Goal: Check status: Check status

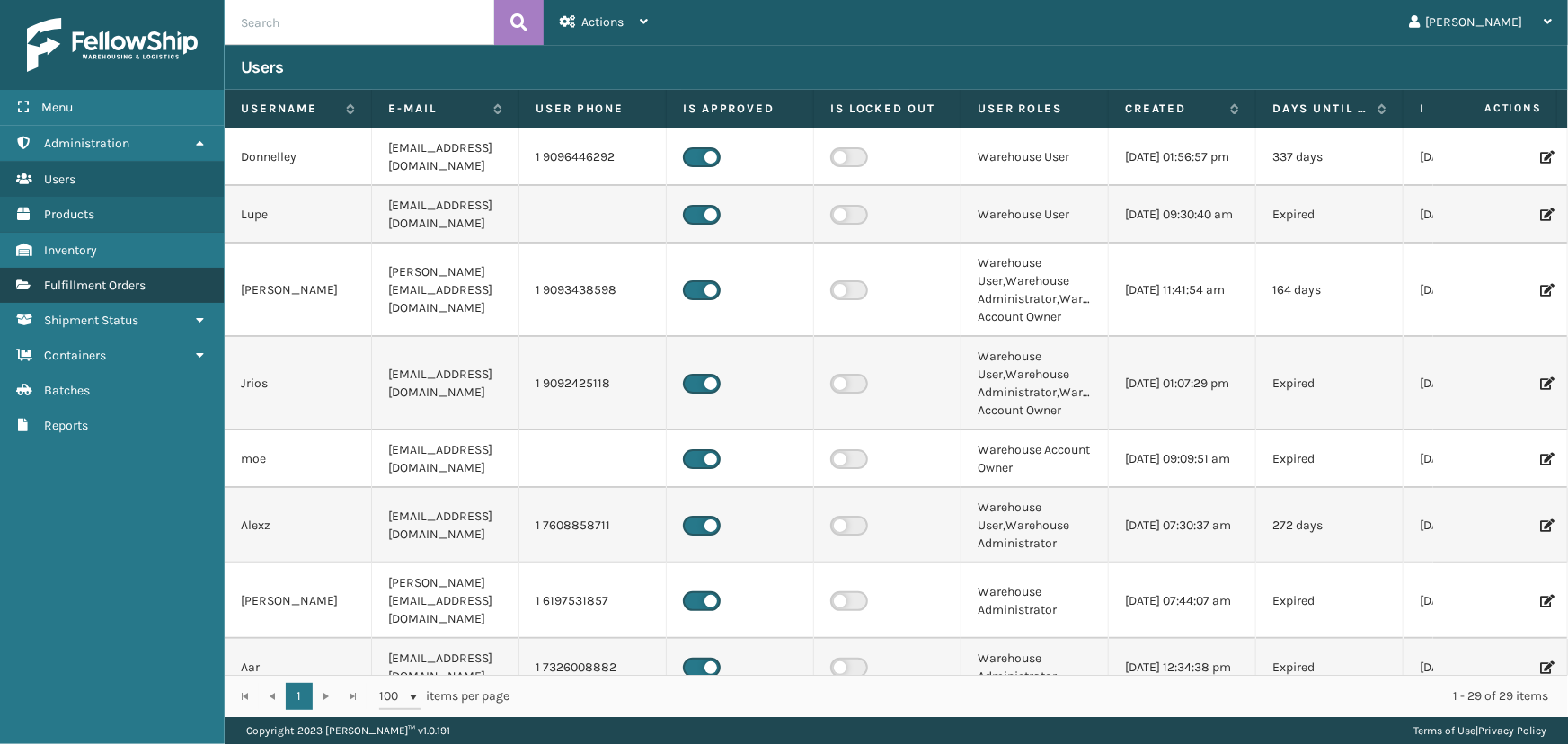
click at [108, 282] on span "Fulfillment Orders" at bounding box center [94, 286] width 101 height 16
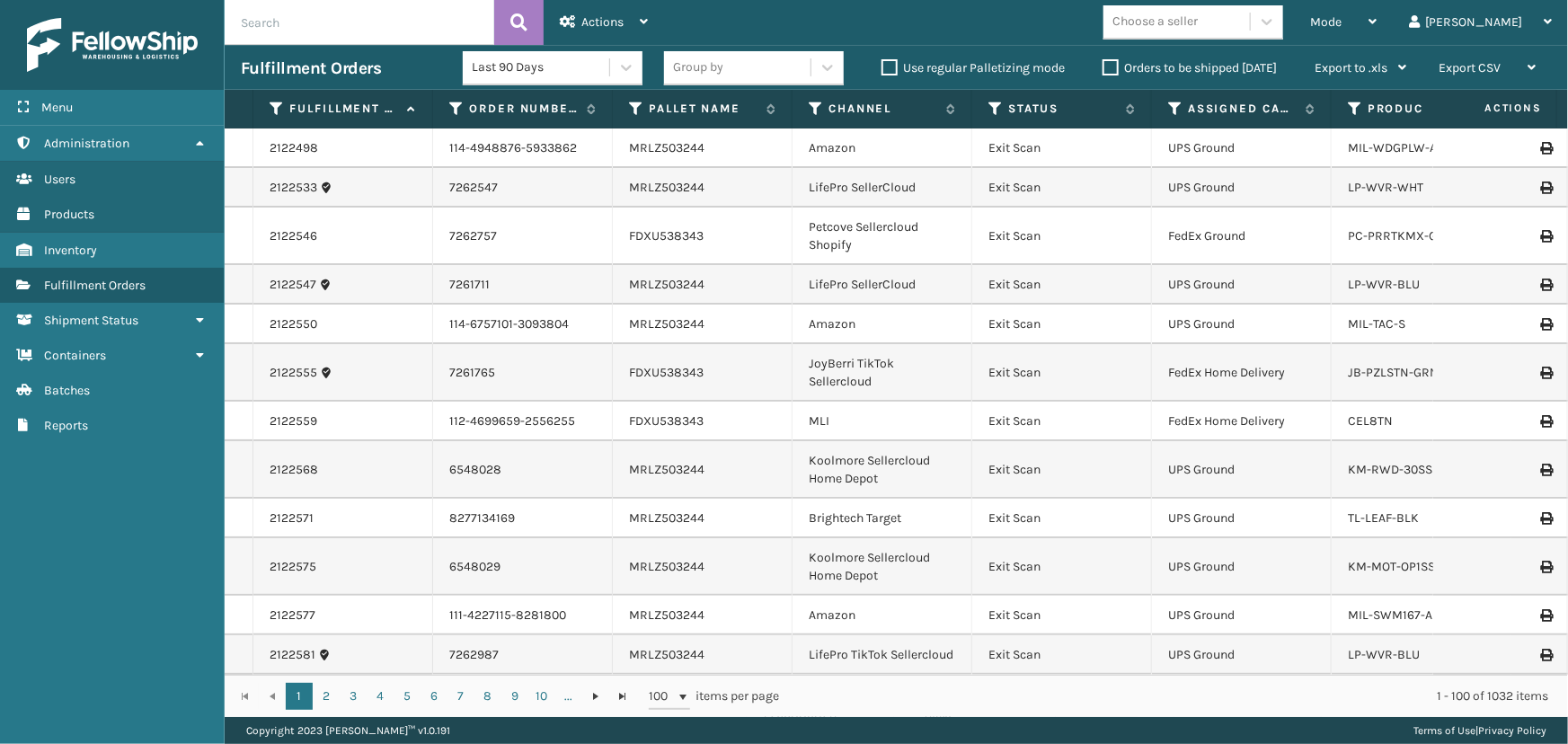
click at [373, 9] on input "text" at bounding box center [359, 22] width 269 height 45
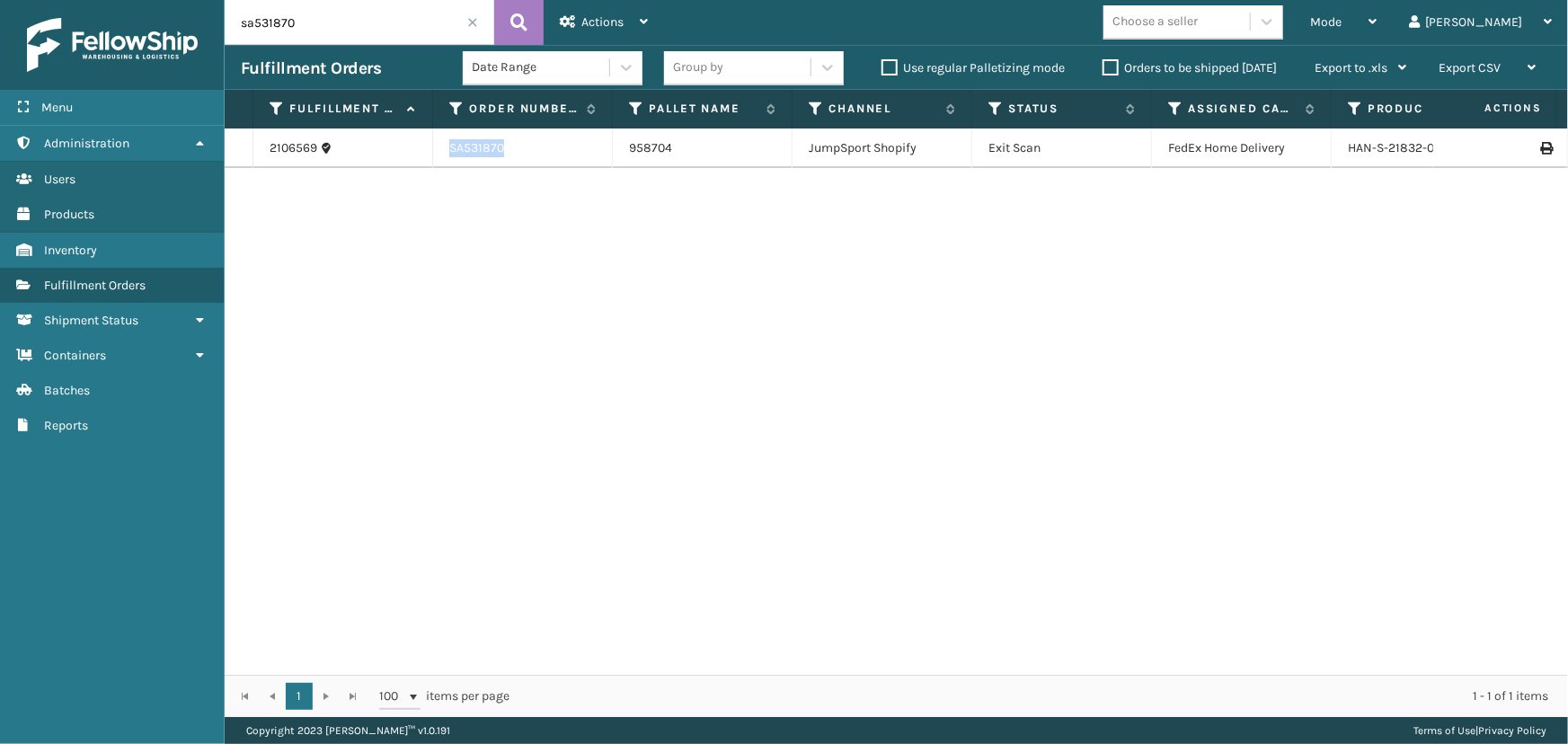
drag, startPoint x: 521, startPoint y: 144, endPoint x: 434, endPoint y: 153, distance: 87.5
click at [434, 153] on td "SA531870" at bounding box center [522, 148] width 180 height 40
copy td "SA531870"
click at [313, 30] on input "sa531870" at bounding box center [359, 22] width 269 height 45
paste input "SA531870"
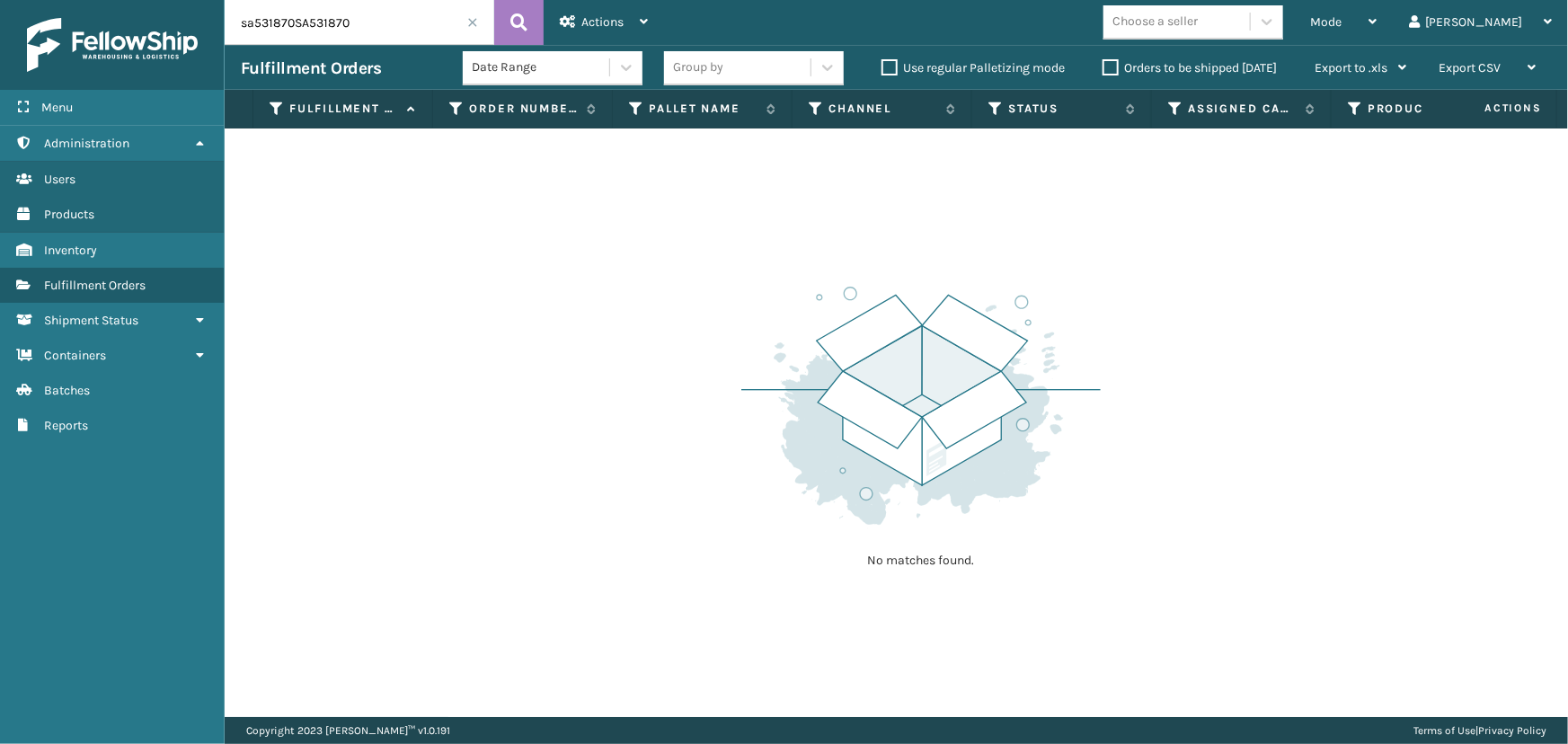
drag, startPoint x: 357, startPoint y: 36, endPoint x: 144, endPoint y: 10, distance: 214.6
click at [144, 0] on div "Menu Administration Users Products Inventory Fulfillment Orders Shipment Status…" at bounding box center [784, 0] width 1568 height 0
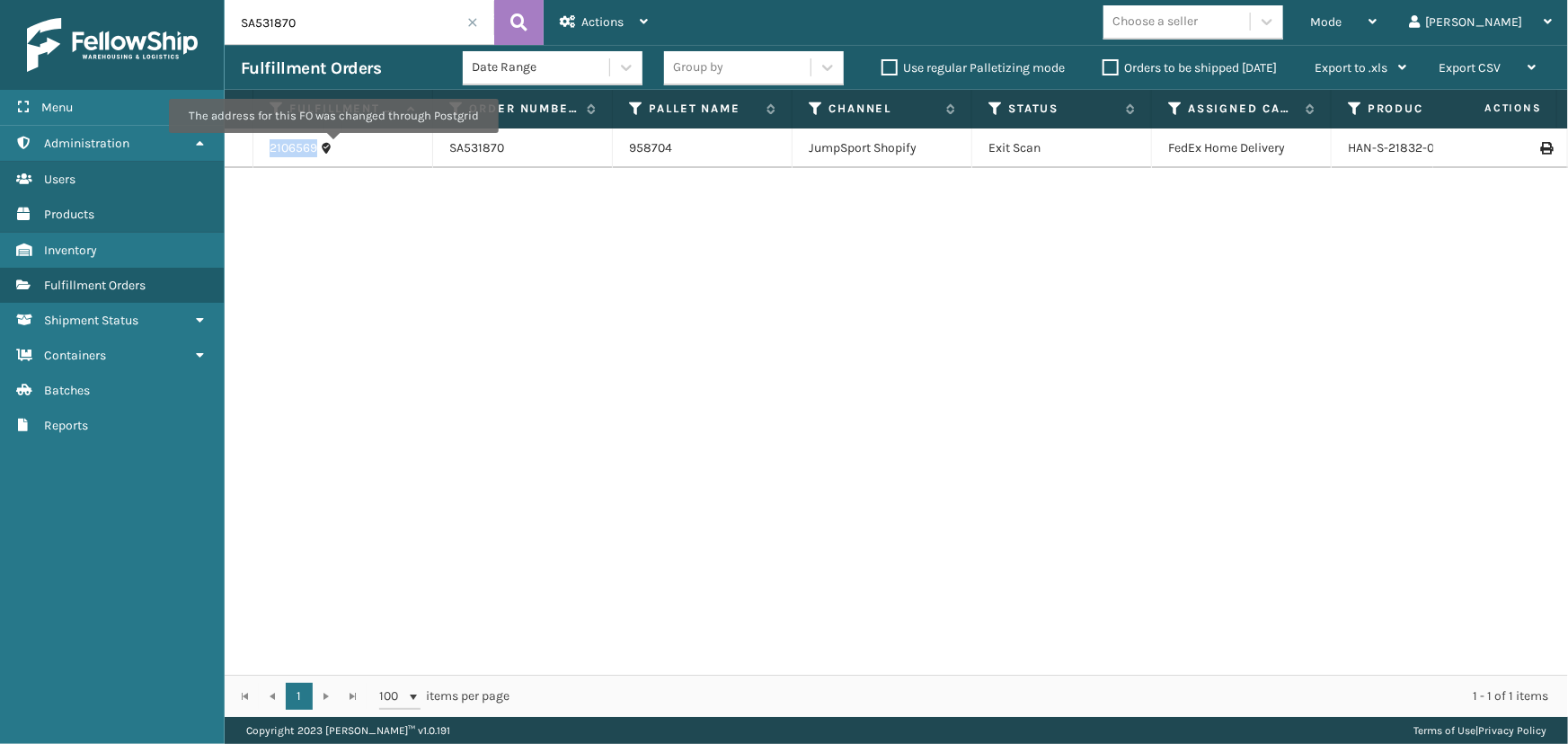
drag, startPoint x: 266, startPoint y: 144, endPoint x: 333, endPoint y: 146, distance: 67.0
click at [333, 146] on td "2106569" at bounding box center [343, 148] width 180 height 40
copy link "2106569"
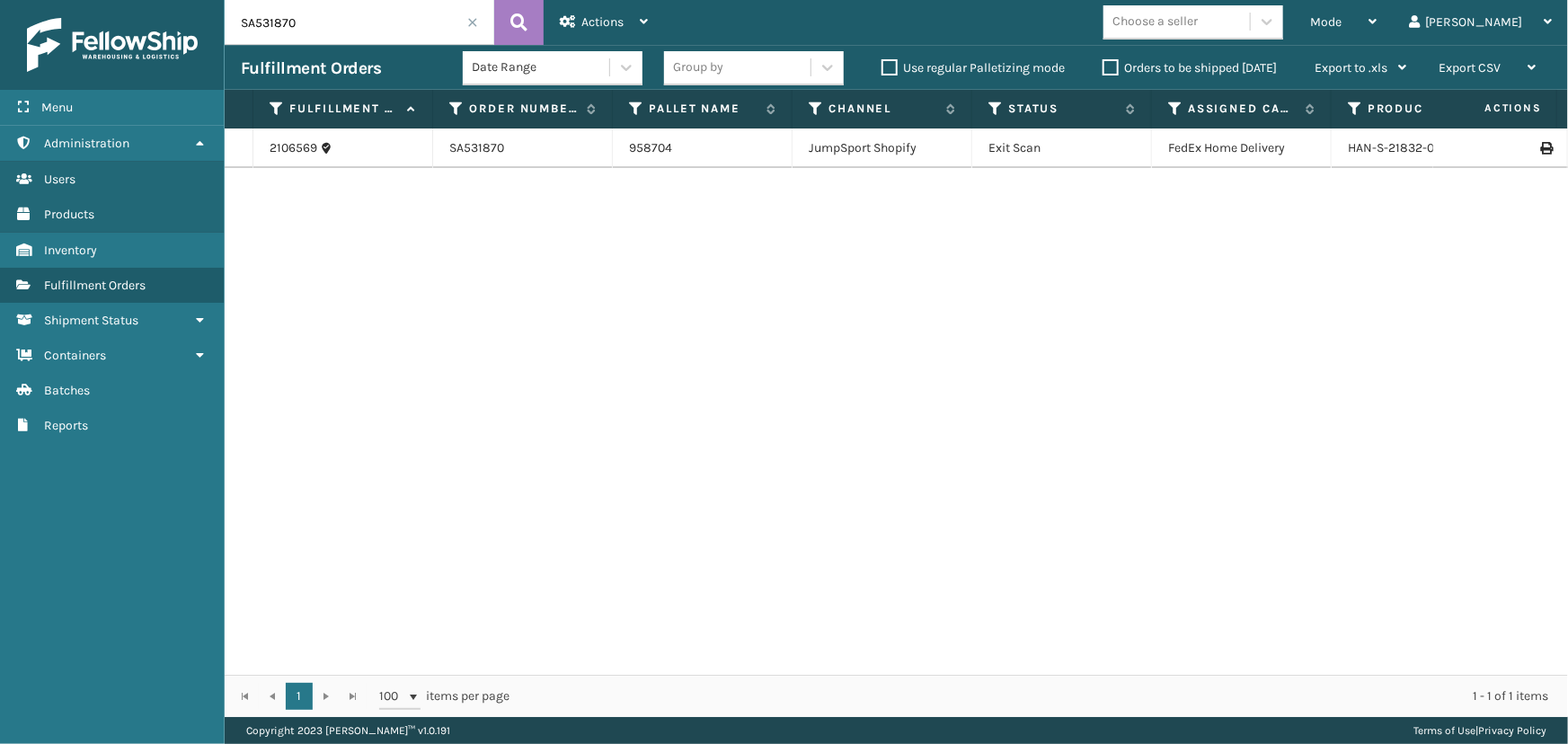
drag, startPoint x: 320, startPoint y: 32, endPoint x: 63, endPoint y: 22, distance: 257.2
click at [63, 0] on div "Menu Administration Users Products Inventory Fulfillment Orders Shipment Status…" at bounding box center [784, 0] width 1568 height 0
paste input "2106569"
type input "2106569"
click at [298, 146] on link "2106569" at bounding box center [293, 148] width 48 height 18
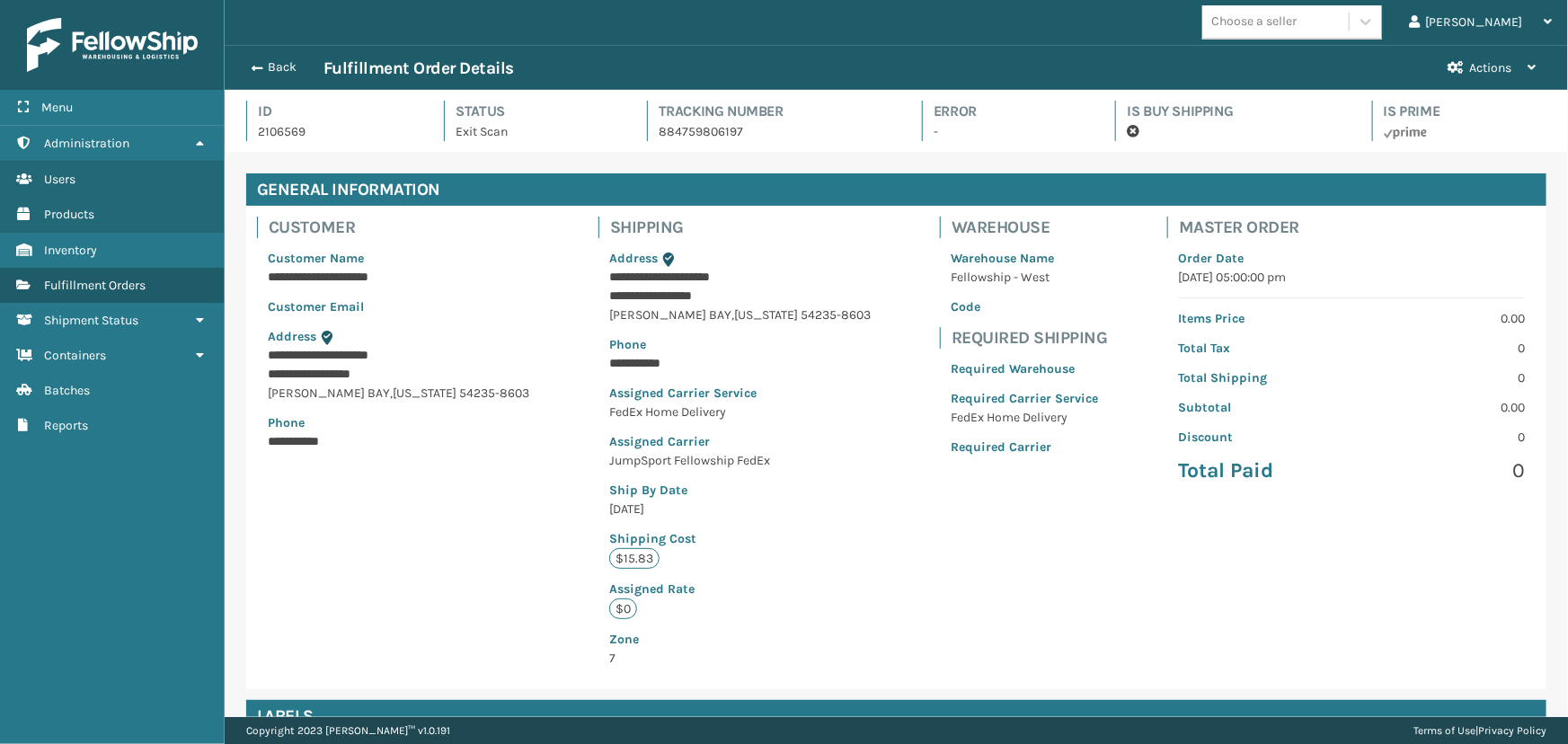
scroll to position [43, 1343]
drag, startPoint x: 264, startPoint y: 68, endPoint x: 337, endPoint y: 422, distance: 361.4
click at [337, 422] on div "**********" at bounding box center [896, 380] width 1343 height 672
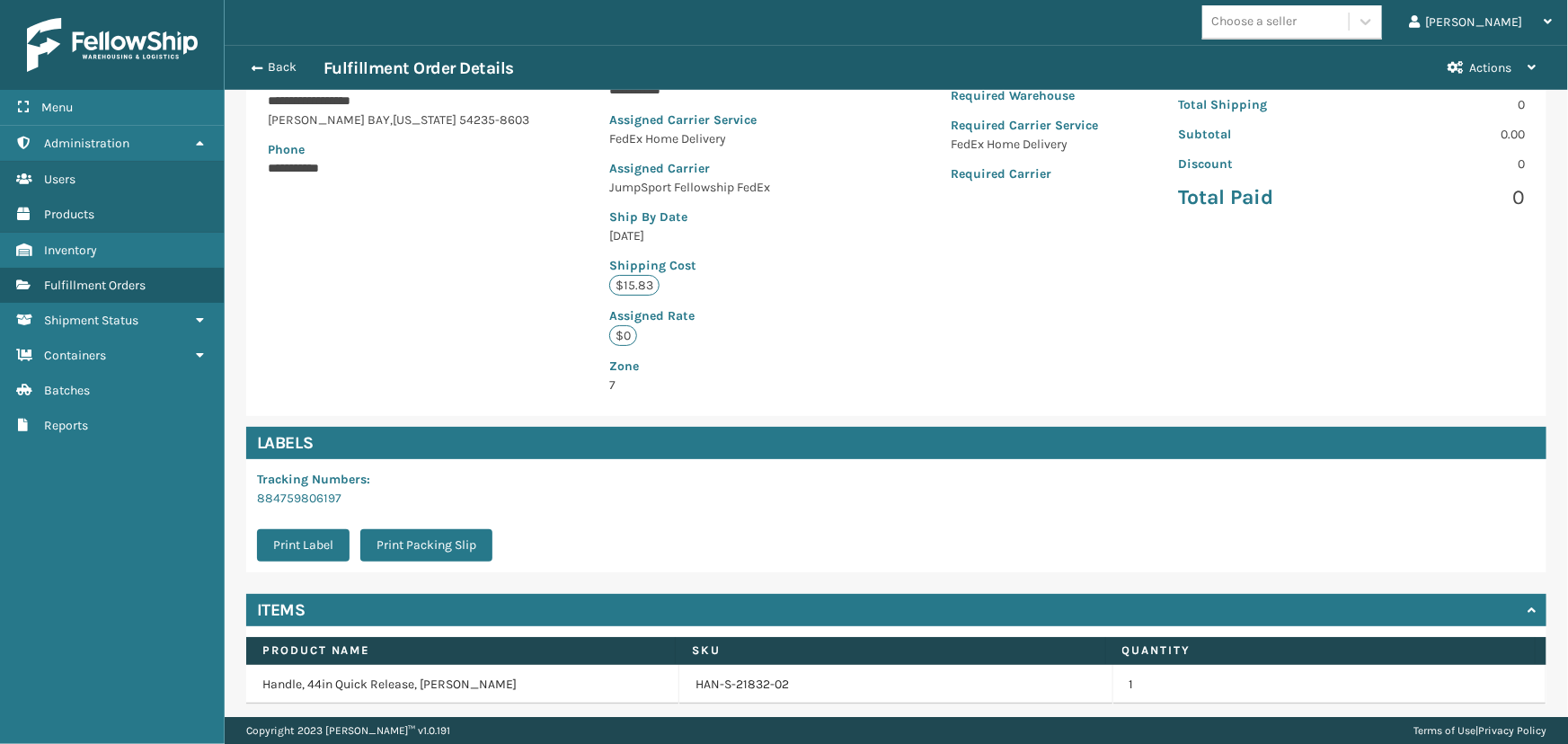
scroll to position [336, 0]
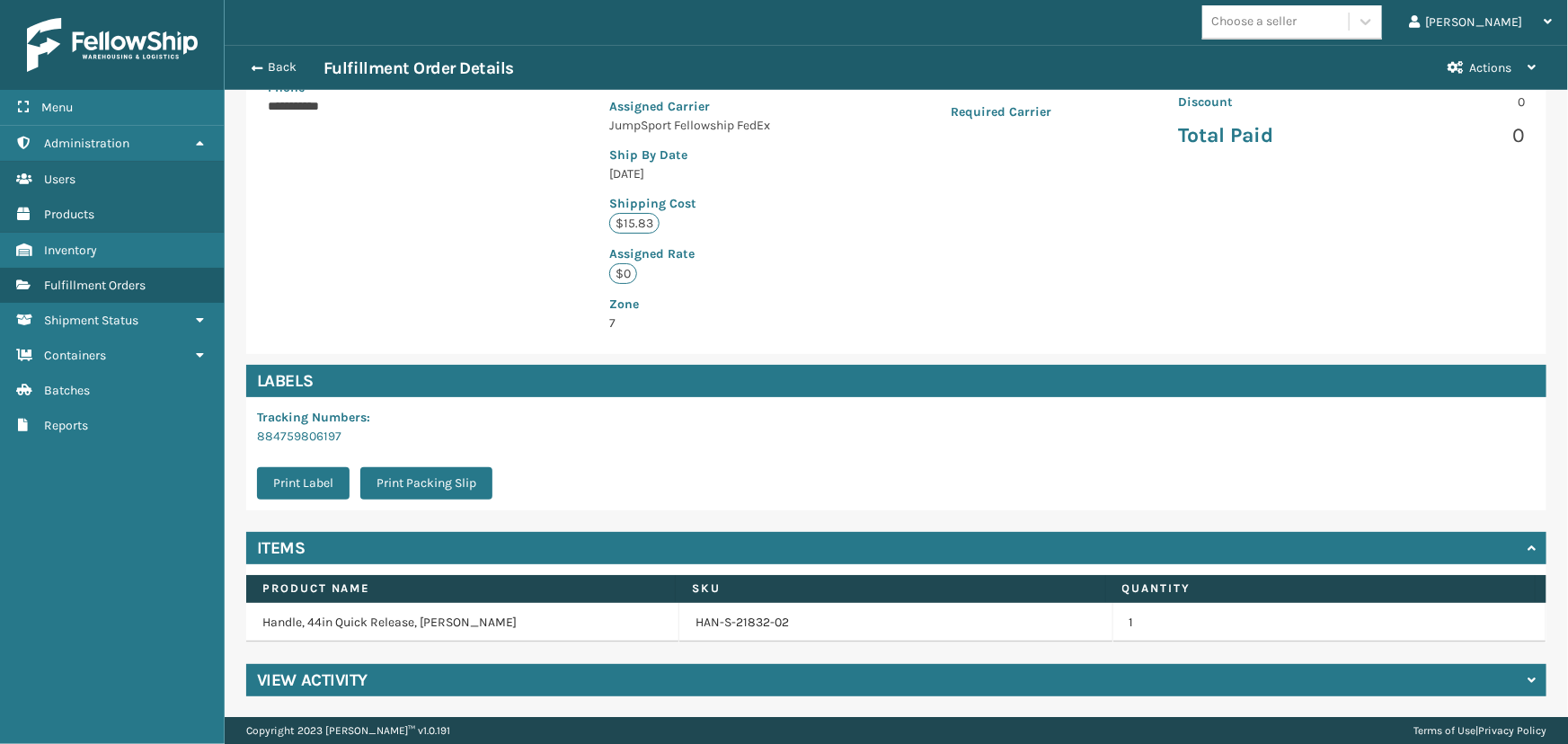
click at [570, 704] on div "**********" at bounding box center [896, 266] width 1343 height 902
click at [569, 669] on div "View Activity" at bounding box center [896, 680] width 1301 height 32
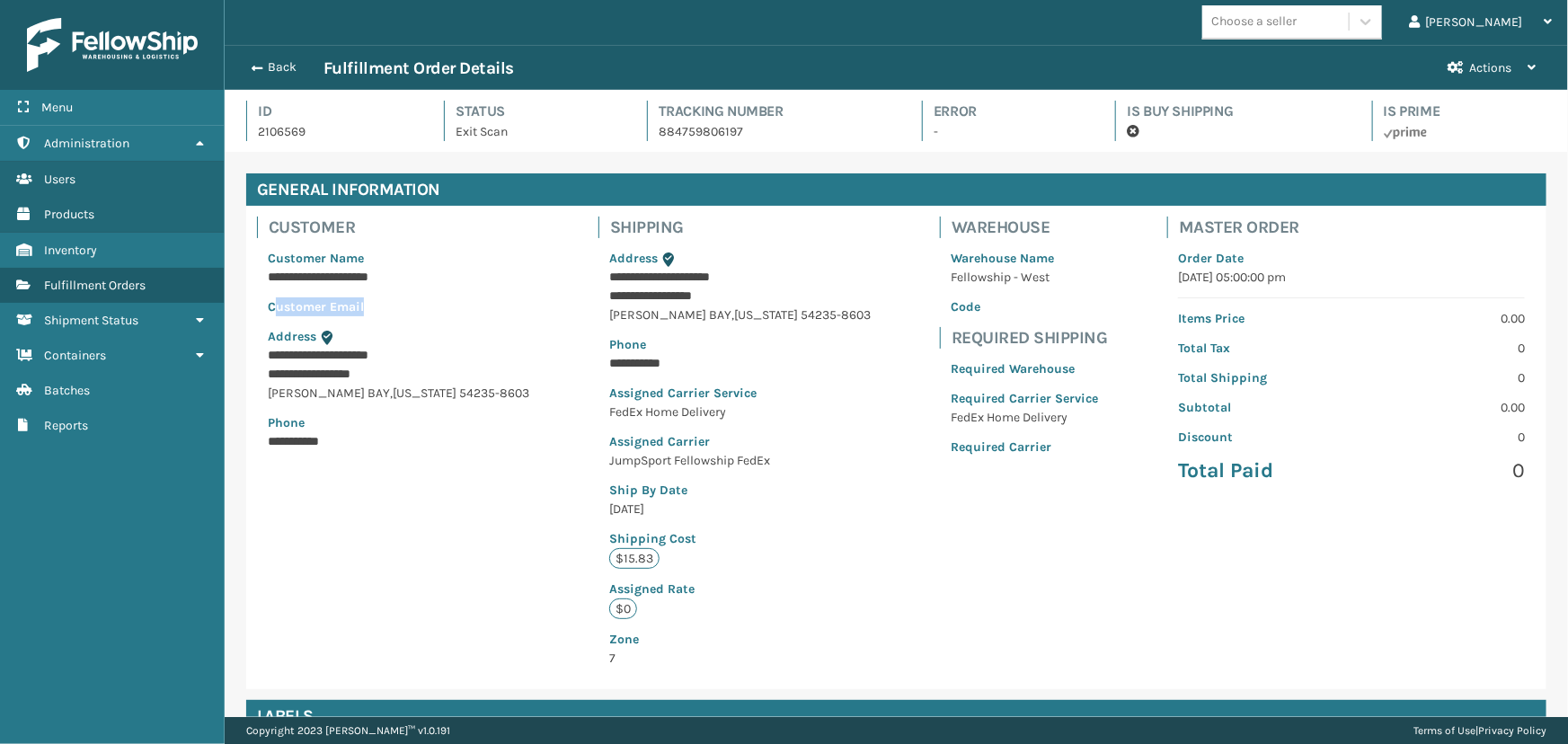
drag, startPoint x: 410, startPoint y: 292, endPoint x: 272, endPoint y: 290, distance: 138.0
click at [273, 293] on div "**********" at bounding box center [398, 350] width 283 height 224
drag, startPoint x: 264, startPoint y: 281, endPoint x: 459, endPoint y: 286, distance: 195.1
click at [459, 286] on div "**********" at bounding box center [398, 350] width 283 height 224
copy p "**********"
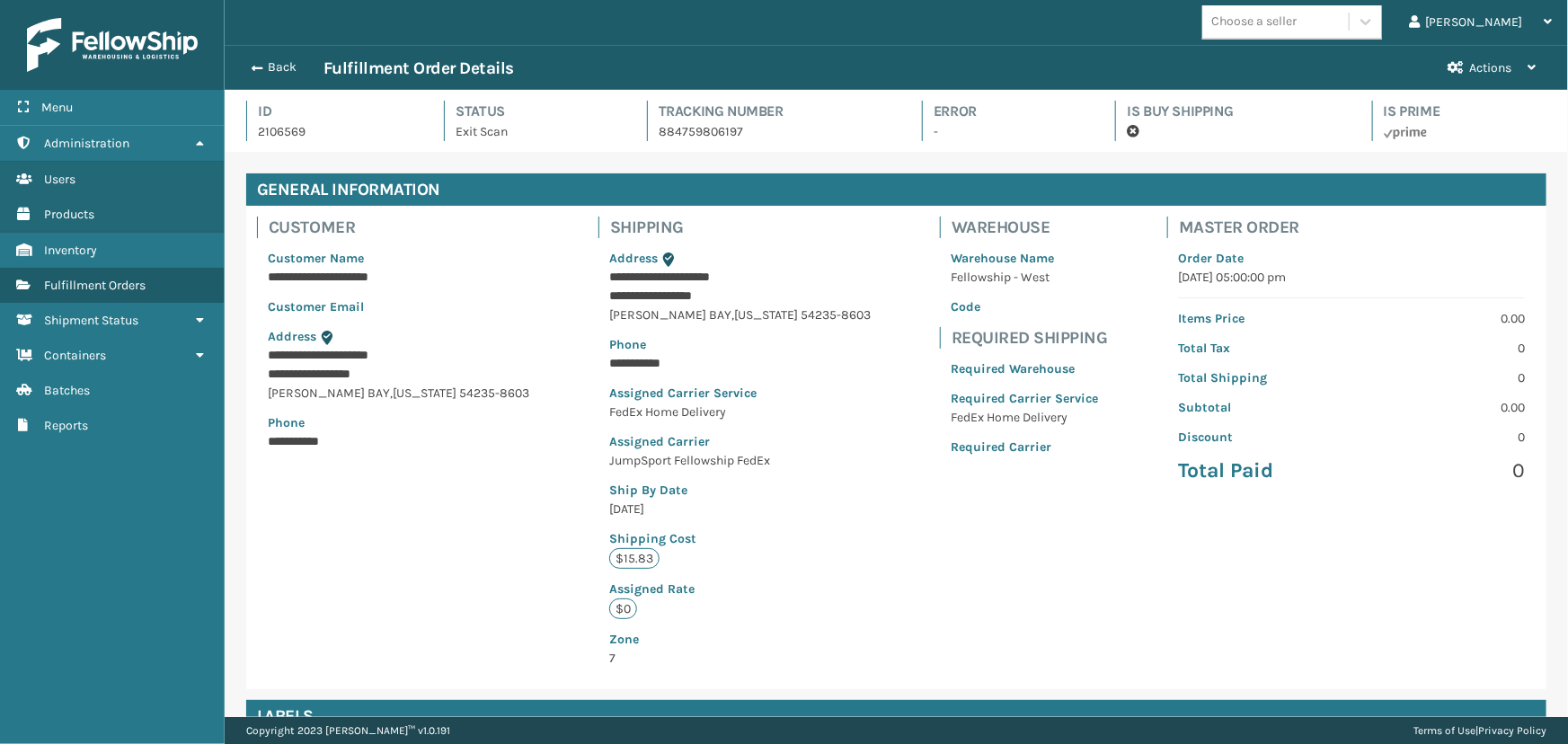
click at [271, 77] on div "Back Fulfillment Order Details" at bounding box center [837, 68] width 1191 height 21
click at [269, 65] on button "Back" at bounding box center [282, 67] width 83 height 17
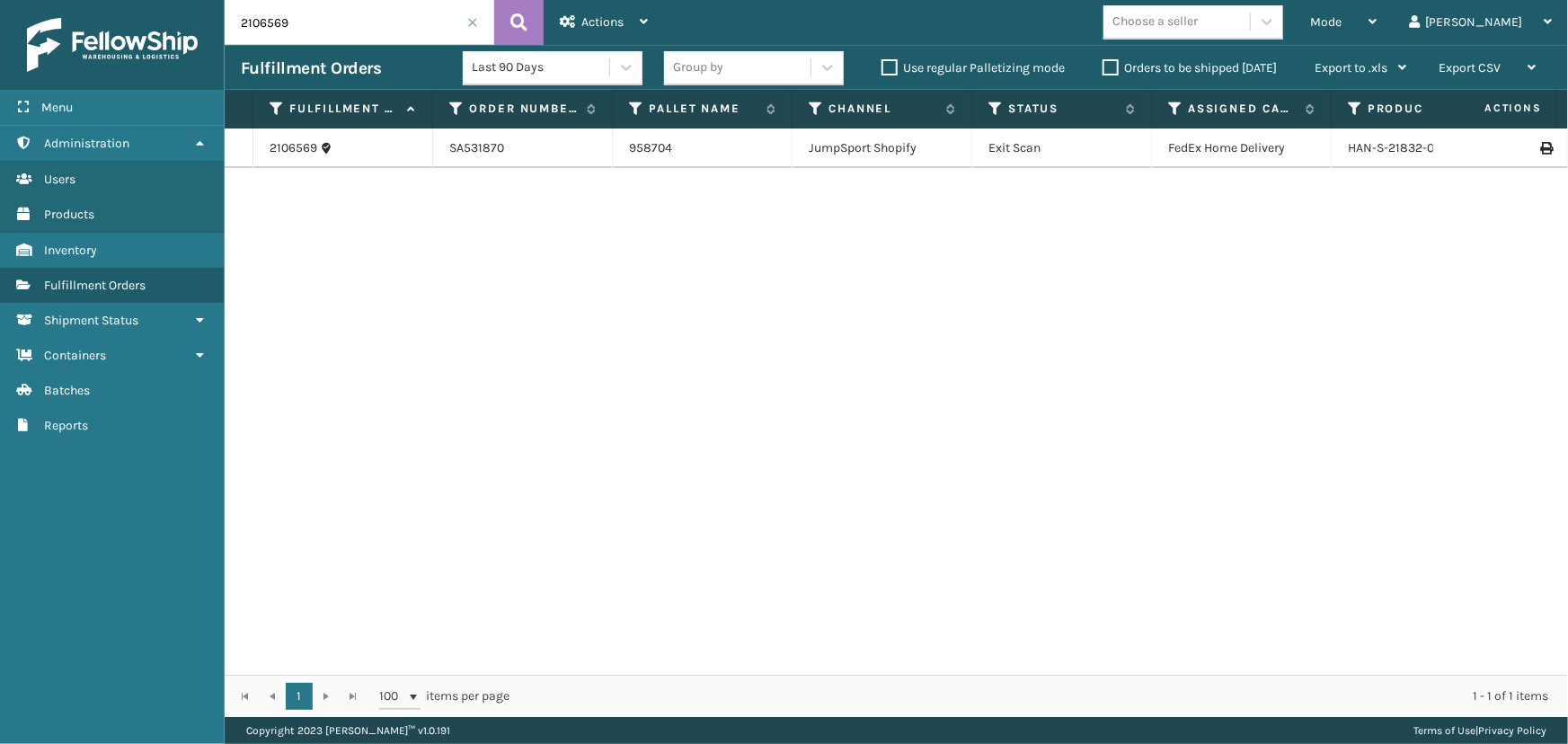
click at [325, 29] on input "2106569" at bounding box center [359, 22] width 269 height 45
paste input "[PERSON_NAME]"
type input "[PERSON_NAME]"
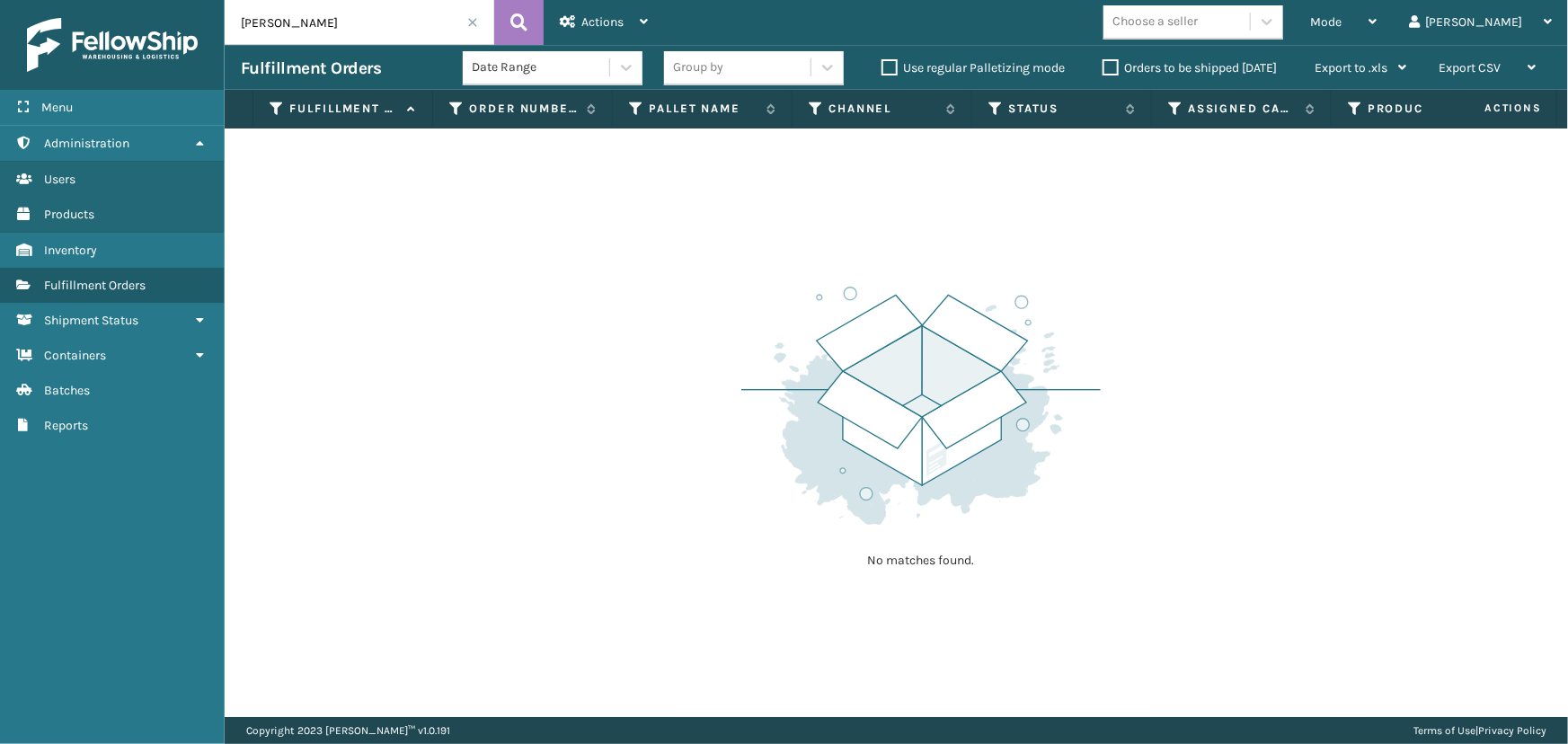
click at [468, 26] on span at bounding box center [473, 22] width 11 height 11
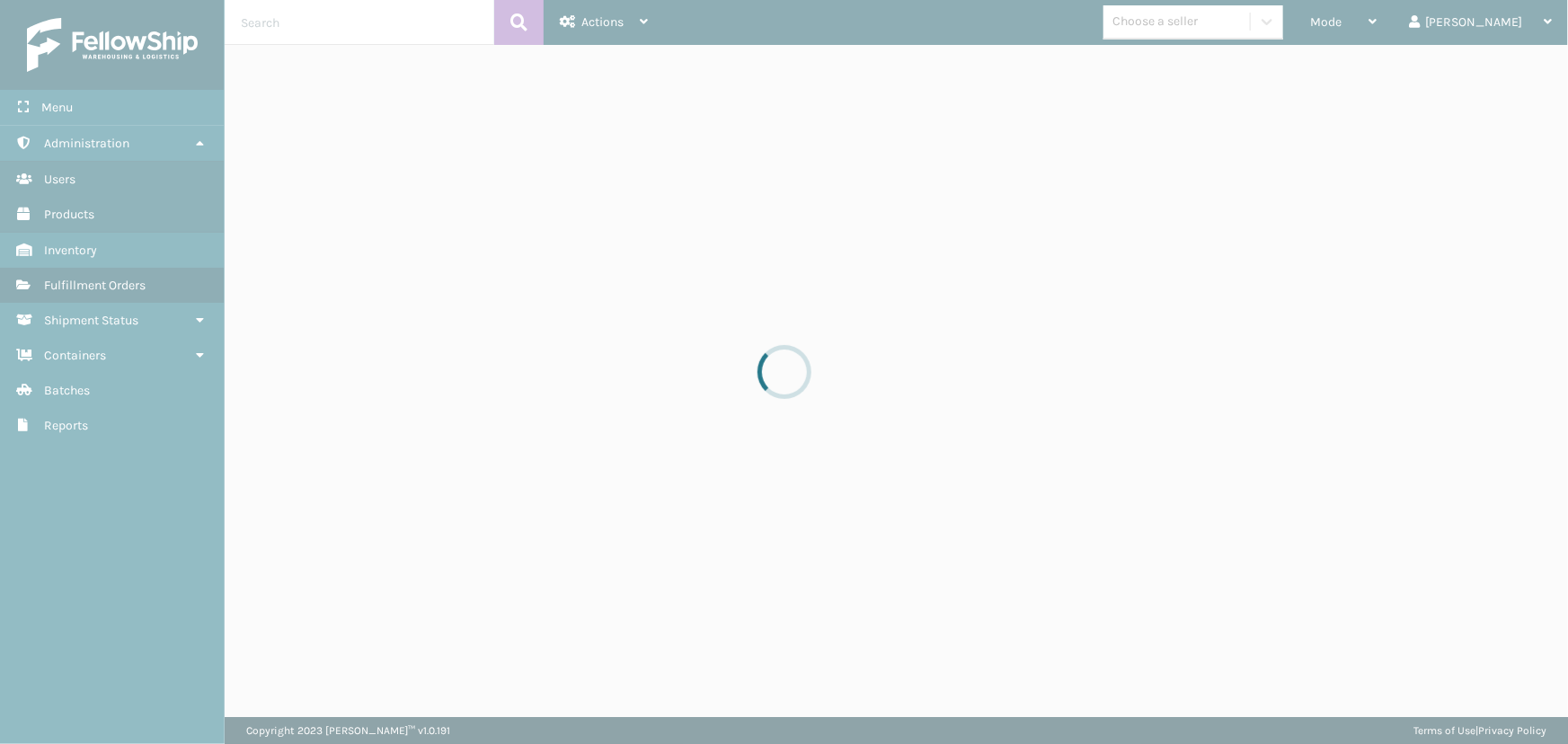
click at [323, 26] on div at bounding box center [784, 372] width 1568 height 744
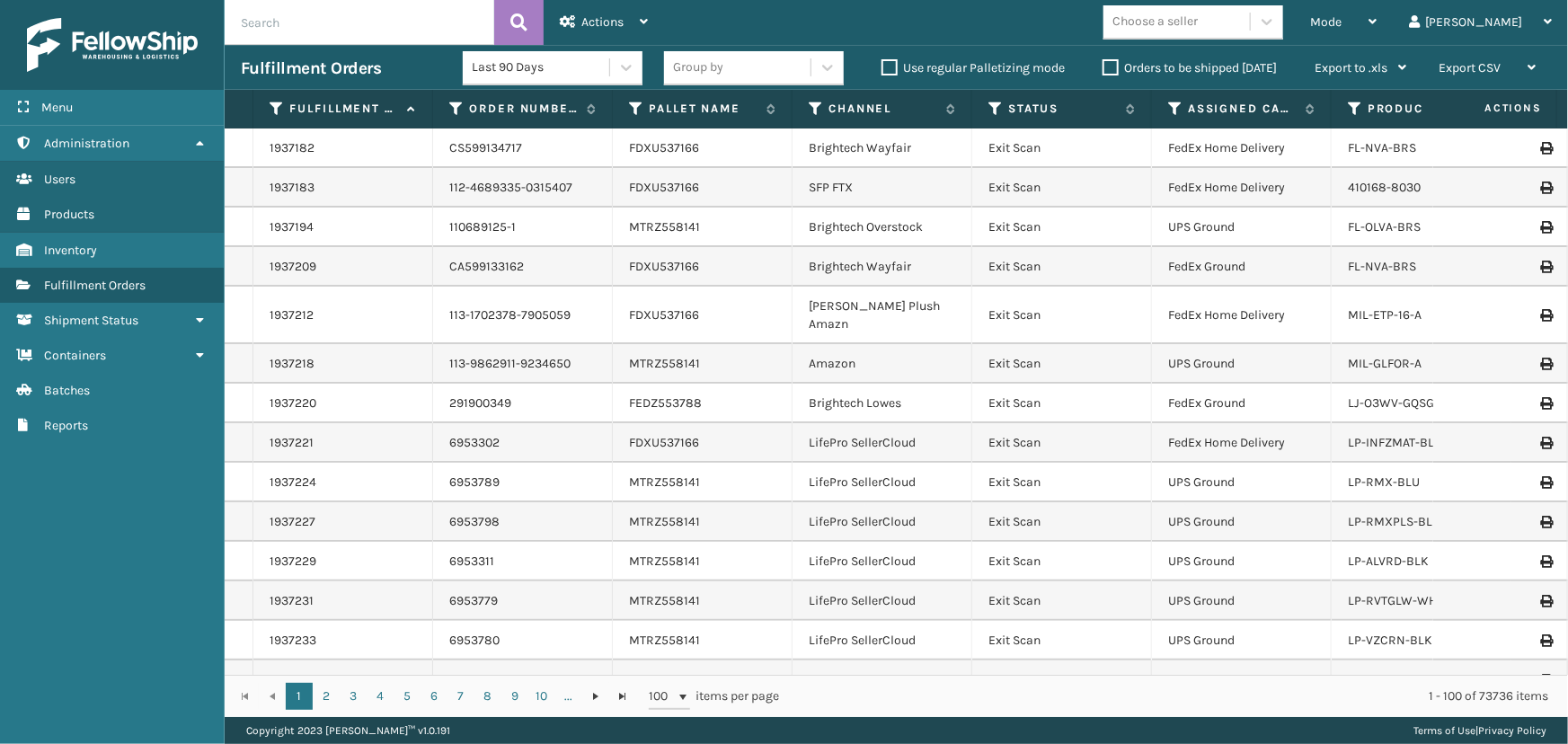
click at [305, 26] on input "text" at bounding box center [359, 22] width 269 height 45
type input "sa531870"
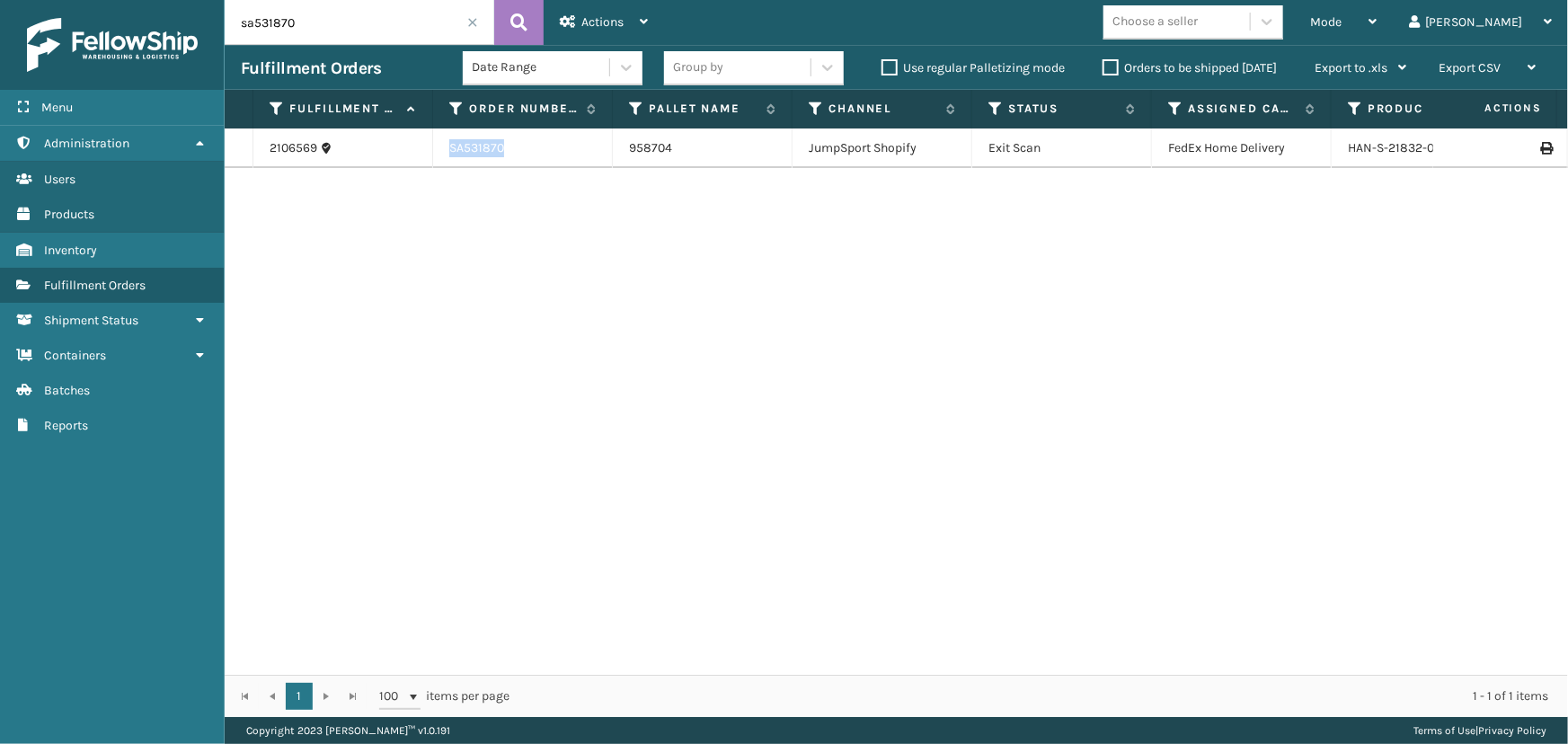
drag, startPoint x: 512, startPoint y: 146, endPoint x: 415, endPoint y: 153, distance: 97.3
click at [415, 153] on tr "2106569 SA531870 958704 JumpSport Shopify Exit Scan FedEx Home Delivery HAN-S-2…" at bounding box center [1565, 148] width 2681 height 40
copy tr "SA531870"
click at [333, 18] on input "sa531870" at bounding box center [359, 22] width 269 height 45
drag, startPoint x: 1528, startPoint y: 18, endPoint x: 1501, endPoint y: 39, distance: 34.2
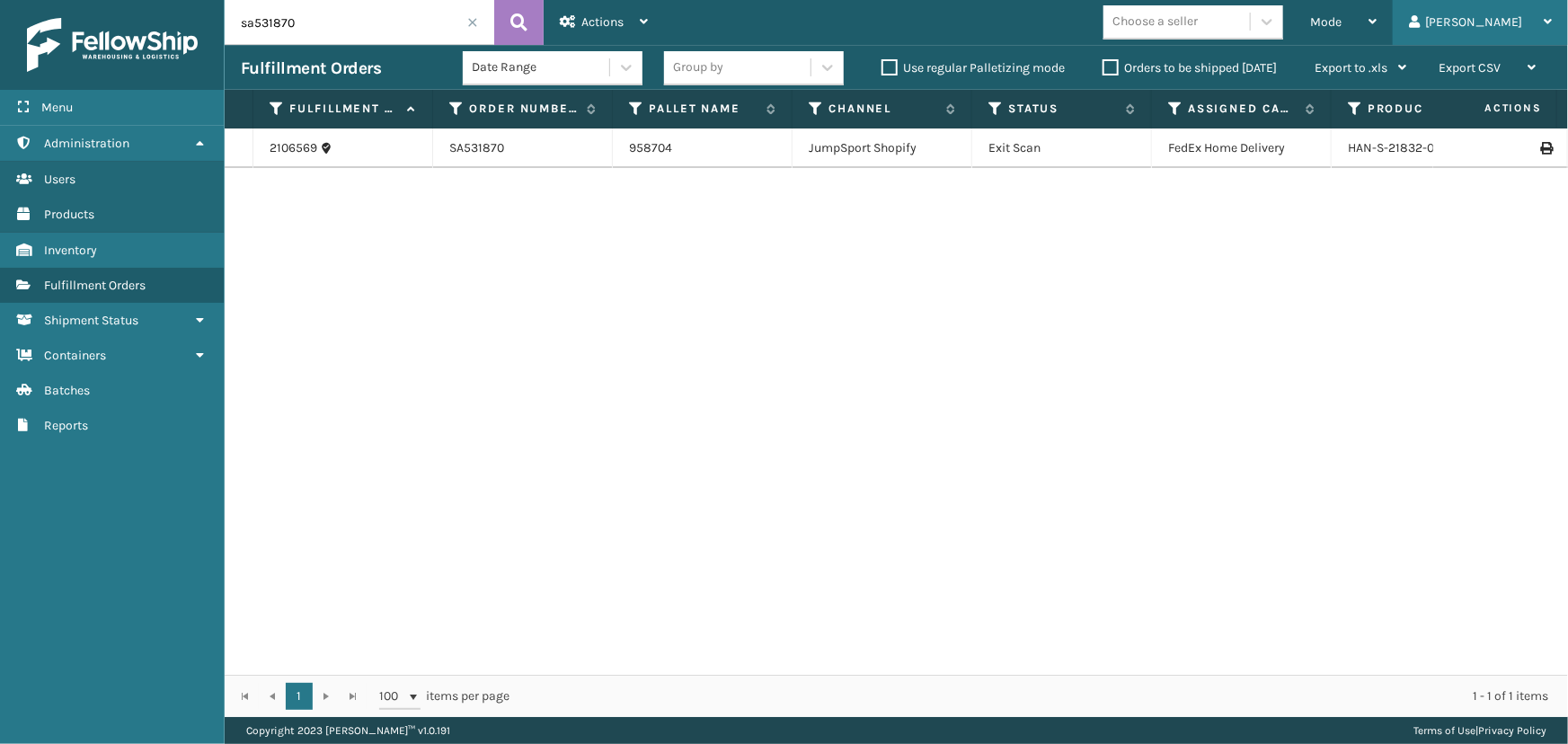
click at [1528, 18] on div "[PERSON_NAME]" at bounding box center [1480, 22] width 143 height 45
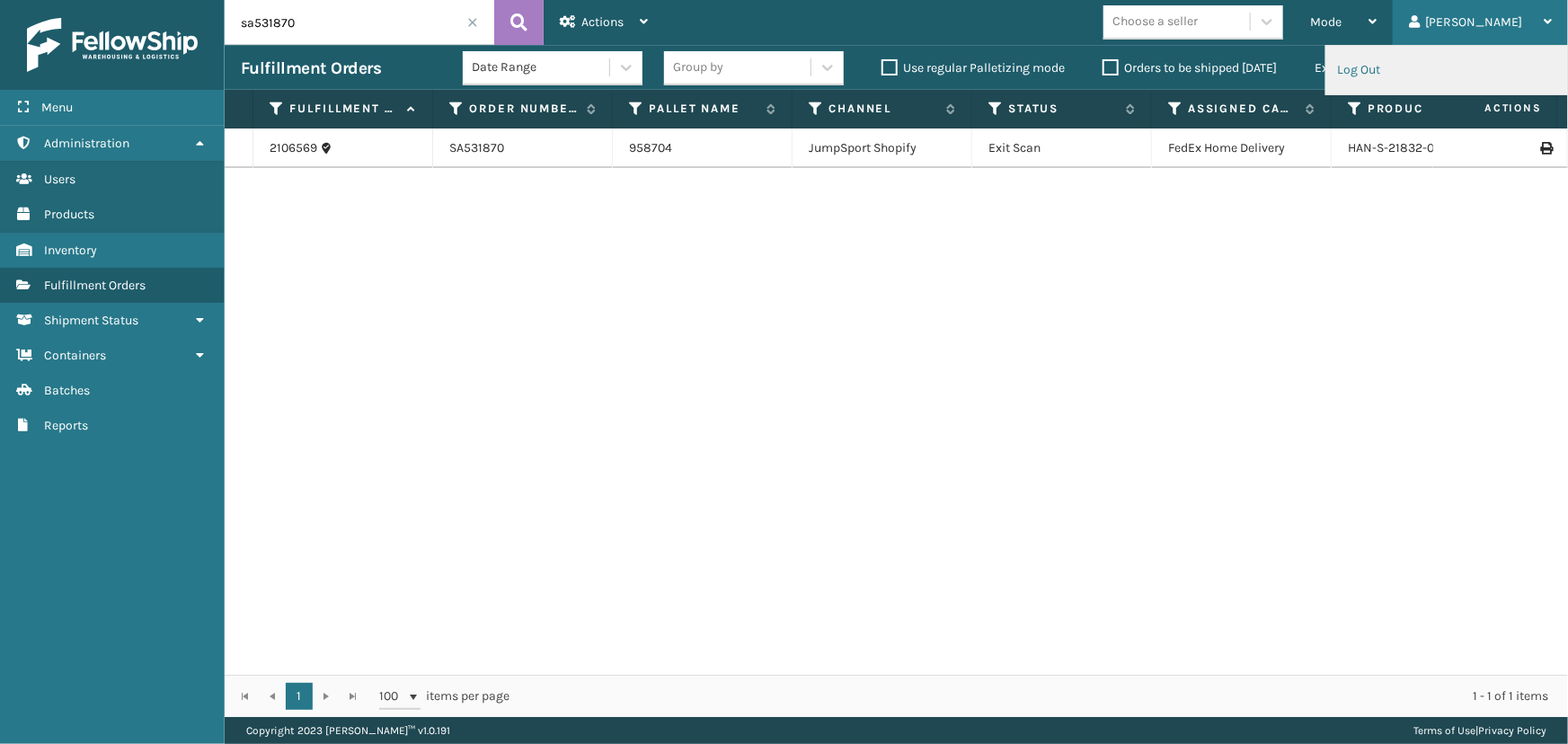
click at [1399, 80] on li "Log Out" at bounding box center [1447, 70] width 241 height 49
